Goal: Task Accomplishment & Management: Manage account settings

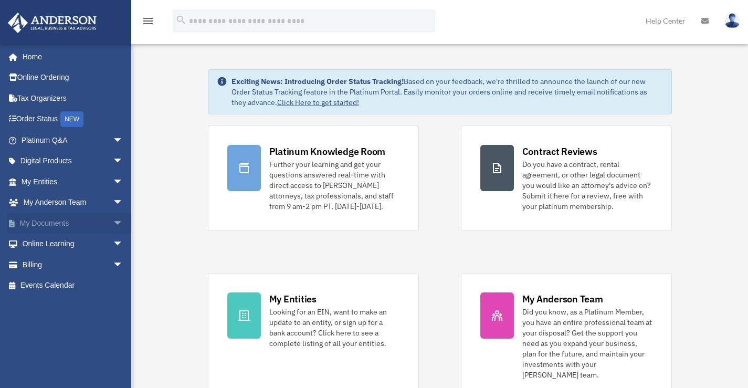
click at [48, 221] on link "My Documents arrow_drop_down" at bounding box center [73, 223] width 132 height 21
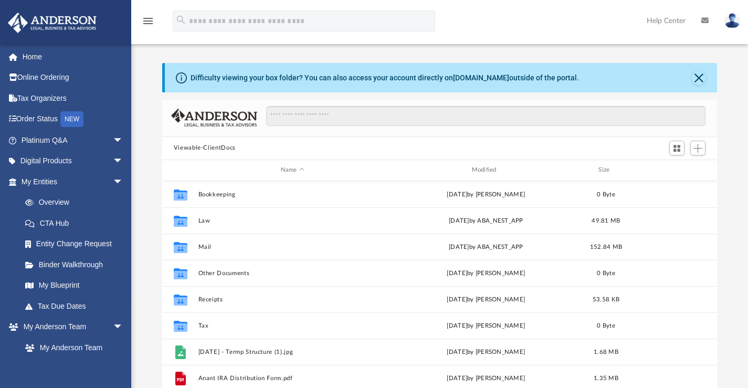
scroll to position [231, 547]
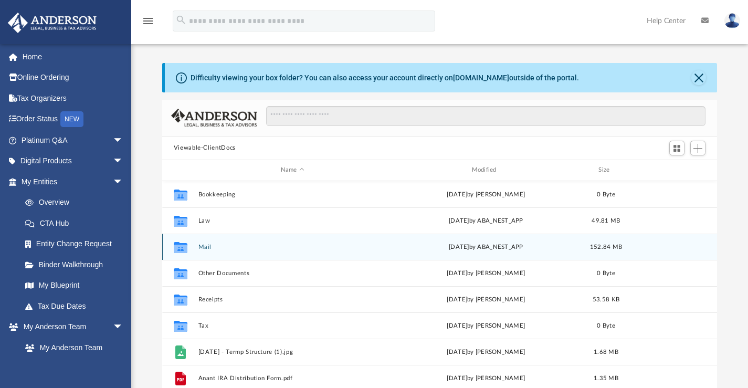
click at [206, 245] on button "Mail" at bounding box center [292, 246] width 189 height 7
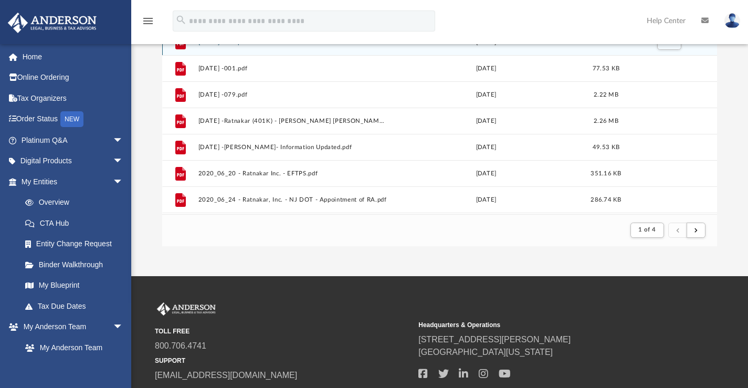
scroll to position [210, 0]
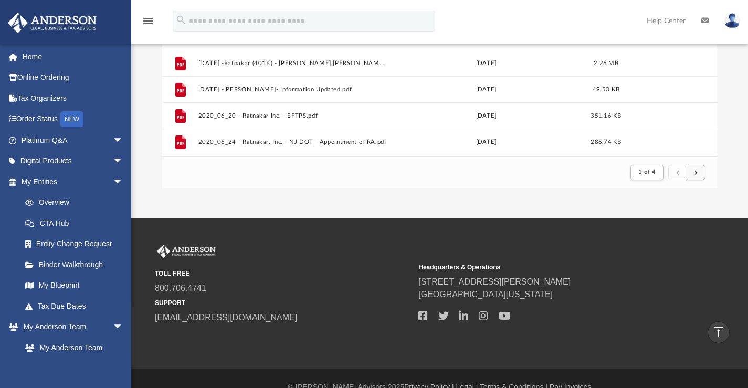
click at [698, 175] on button "submit" at bounding box center [696, 172] width 19 height 15
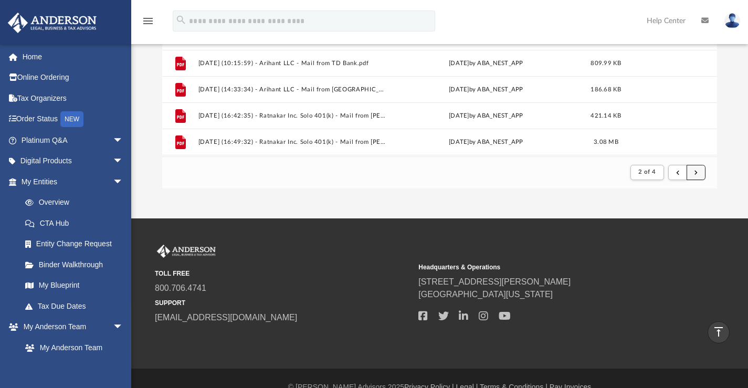
click at [698, 175] on button "submit" at bounding box center [696, 172] width 19 height 15
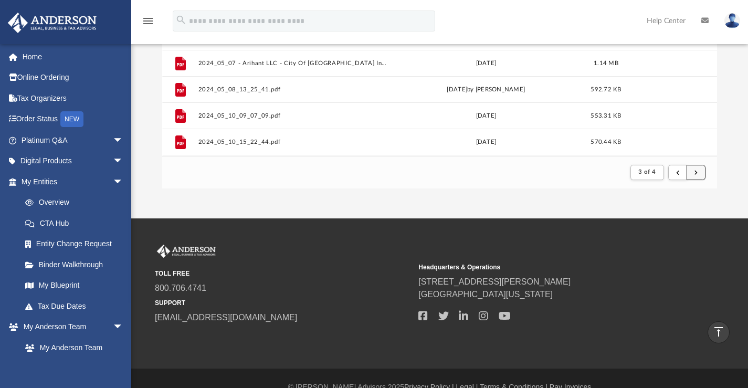
click at [698, 170] on button "submit" at bounding box center [696, 172] width 19 height 15
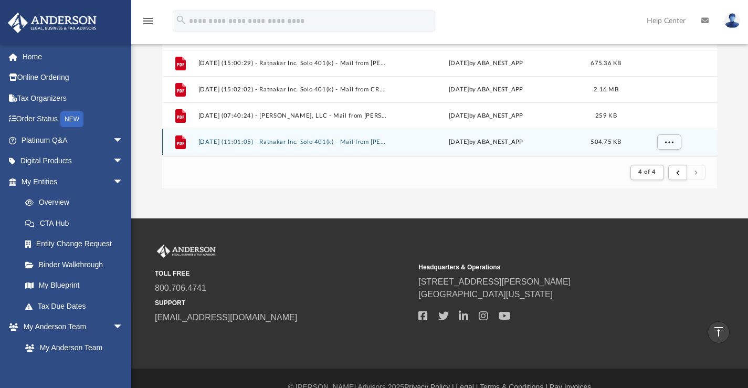
click at [370, 142] on button "2025.06.16 (11:01:05) - Ratnakar Inc. Solo 401(k) - Mail from ANANT SHAH & AVAN…" at bounding box center [292, 141] width 189 height 7
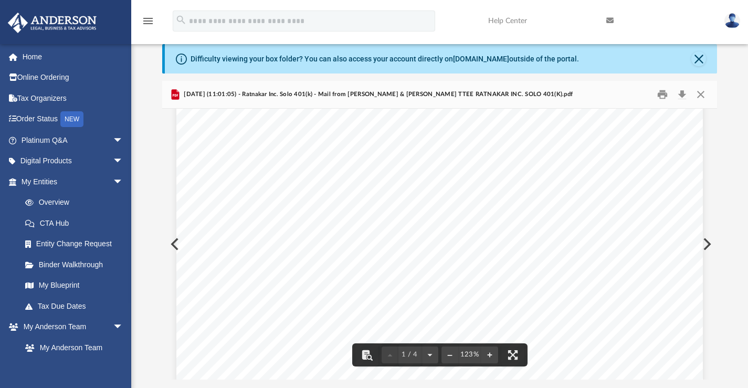
scroll to position [0, 0]
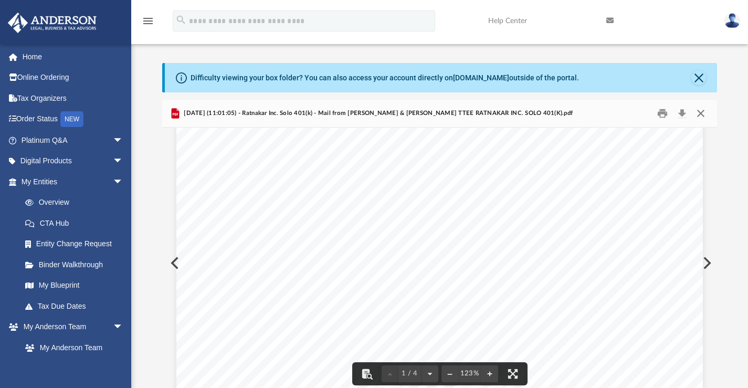
click at [698, 113] on button "Close" at bounding box center [701, 113] width 19 height 16
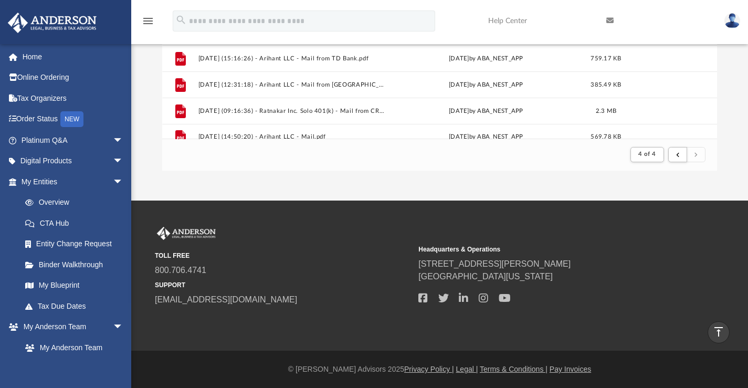
scroll to position [208, 0]
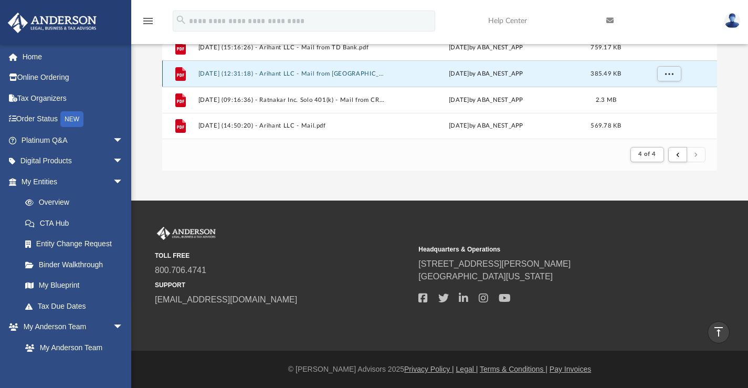
click at [341, 70] on button "2025.08.15 (12:31:18) - Arihant LLC - Mail from Kent County Tax Office.pdf" at bounding box center [292, 73] width 189 height 7
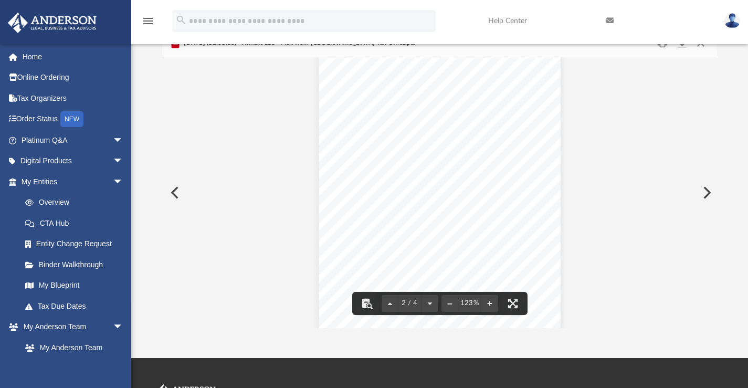
scroll to position [0, 0]
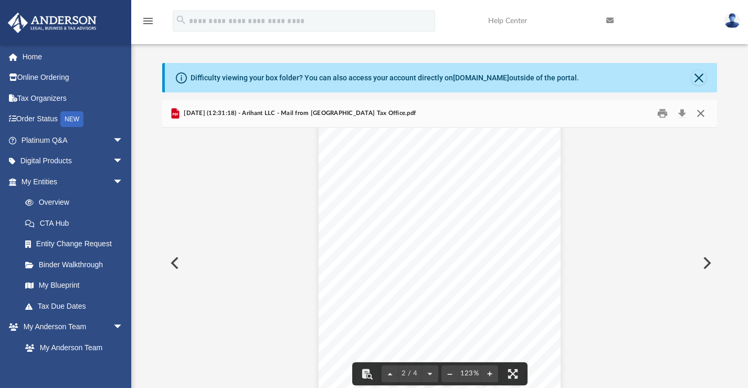
click at [698, 112] on button "Close" at bounding box center [701, 113] width 19 height 16
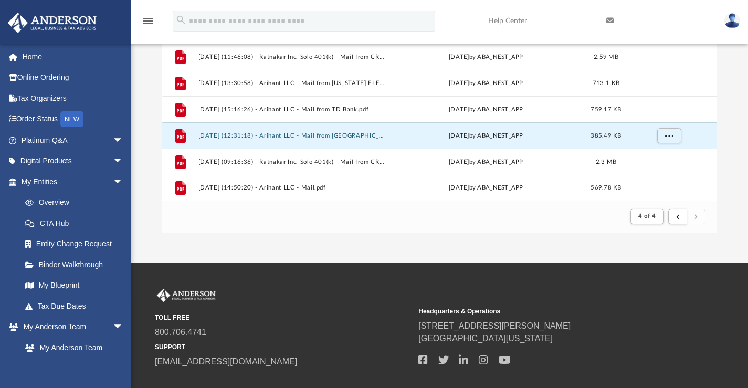
scroll to position [210, 0]
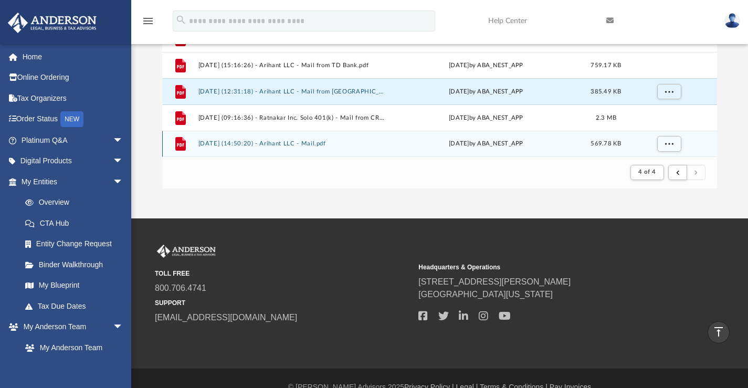
click at [296, 141] on button "2025.08.21 (14:50:20) - Arihant LLC - Mail.pdf" at bounding box center [292, 143] width 189 height 7
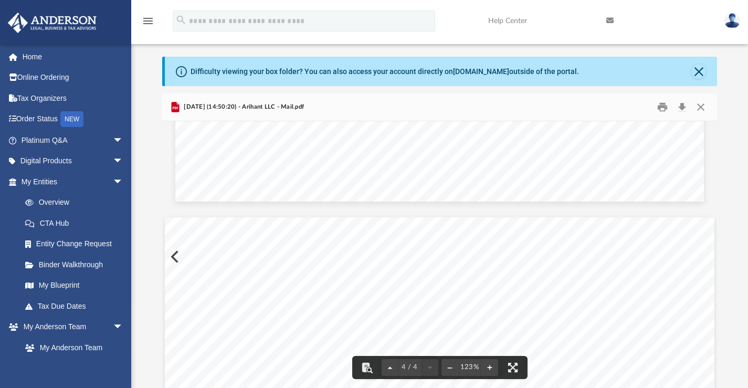
scroll to position [0, 0]
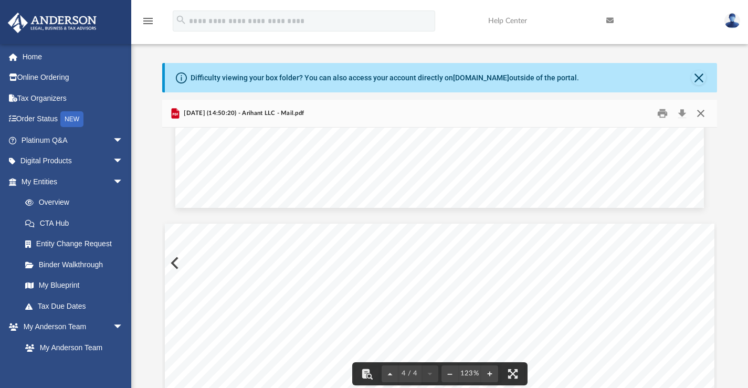
click at [698, 112] on button "Close" at bounding box center [701, 113] width 19 height 16
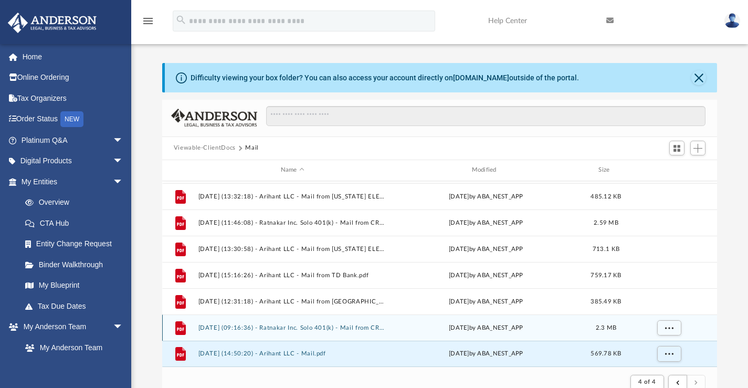
click at [306, 324] on button "2025.08.18 (09:16:36) - Ratnakar Inc. Solo 401(k) - Mail from CRG WEALTH LLC.pdf" at bounding box center [292, 327] width 189 height 7
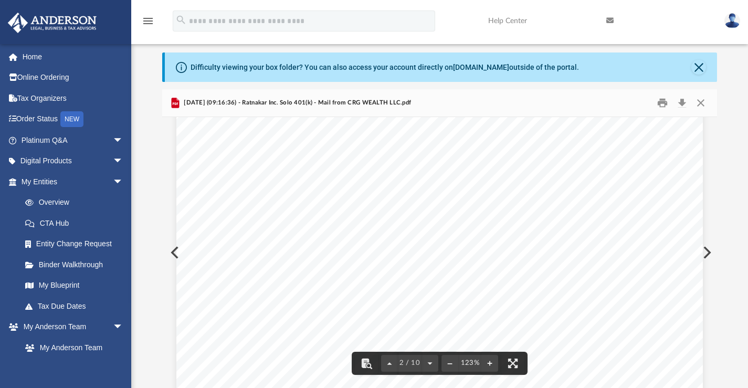
scroll to position [840, 0]
click at [701, 104] on button "Close" at bounding box center [701, 103] width 19 height 16
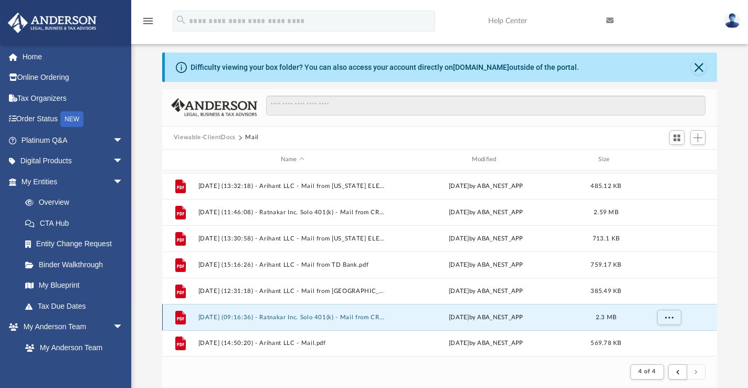
click at [285, 317] on button "2025.08.18 (09:16:36) - Ratnakar Inc. Solo 401(k) - Mail from CRG WEALTH LLC.pdf" at bounding box center [292, 317] width 189 height 7
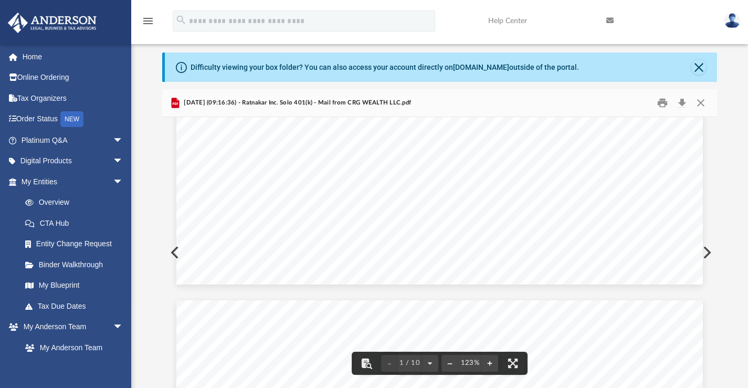
scroll to position [425, 0]
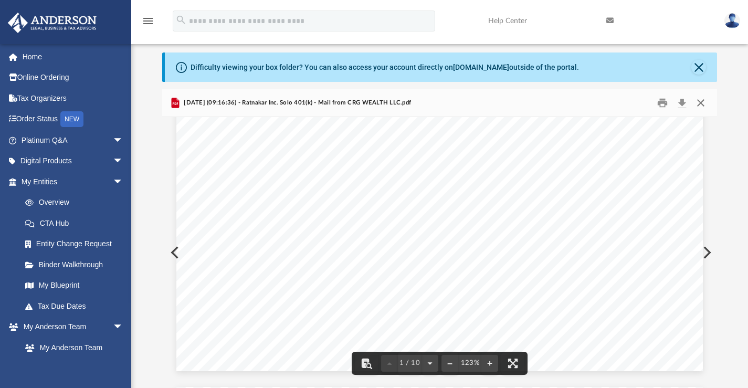
click at [700, 106] on button "Close" at bounding box center [701, 103] width 19 height 16
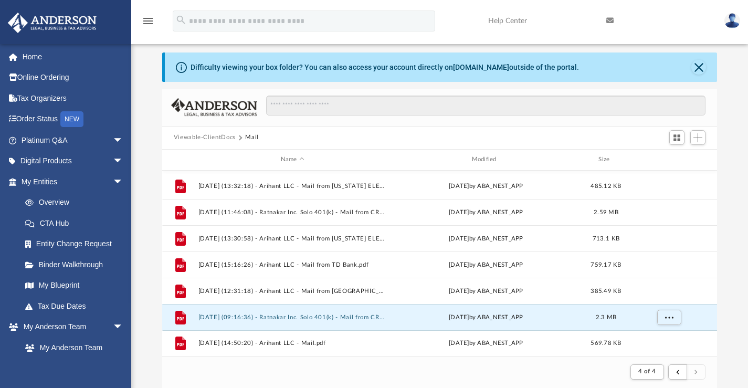
click at [732, 18] on img at bounding box center [733, 20] width 16 height 15
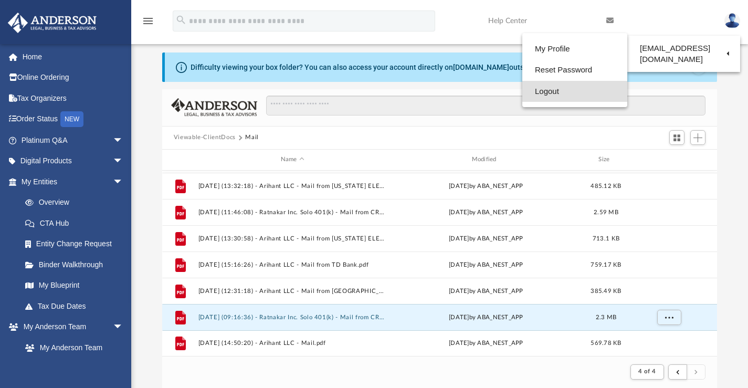
click at [539, 92] on link "Logout" at bounding box center [575, 92] width 105 height 22
